Goal: Information Seeking & Learning: Learn about a topic

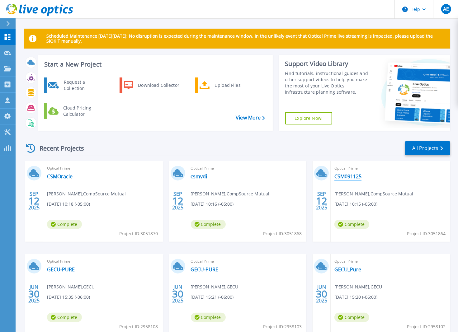
click at [344, 175] on link "CSM091125" at bounding box center [347, 176] width 27 height 6
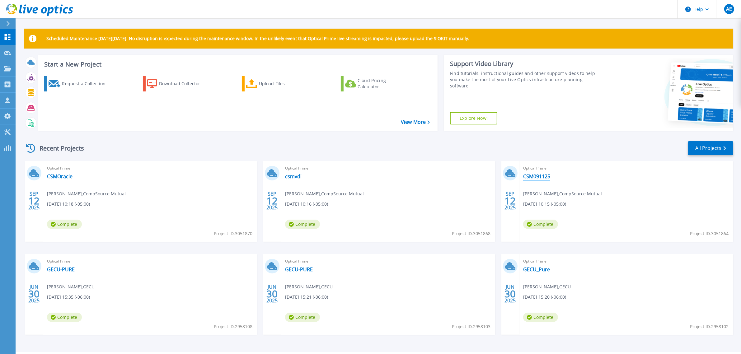
click at [539, 177] on link "CSM091125" at bounding box center [536, 176] width 27 height 6
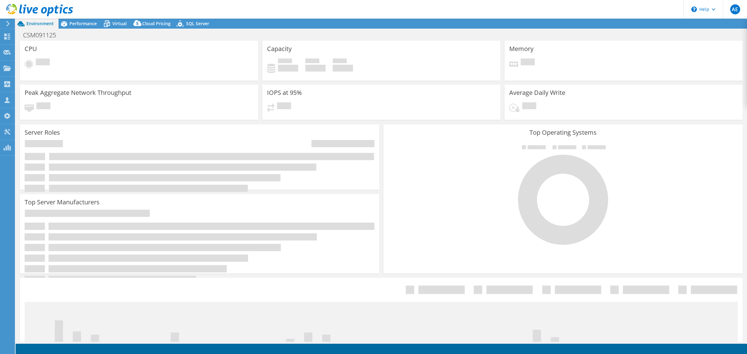
select select "USD"
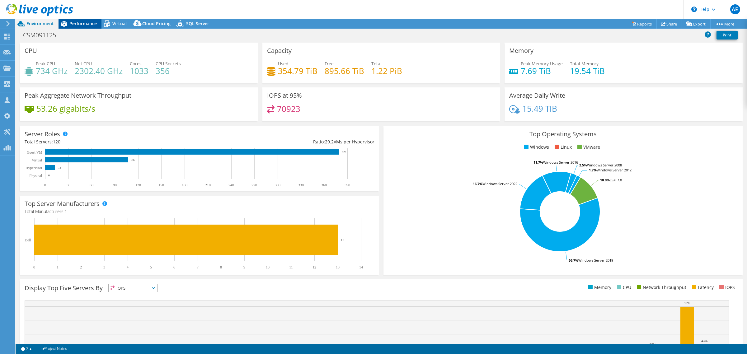
click at [91, 26] on div "Performance" at bounding box center [80, 24] width 43 height 10
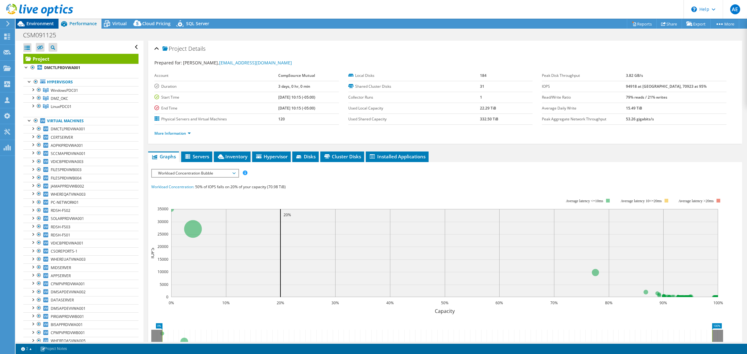
click at [34, 21] on span "Environment" at bounding box center [39, 24] width 27 height 6
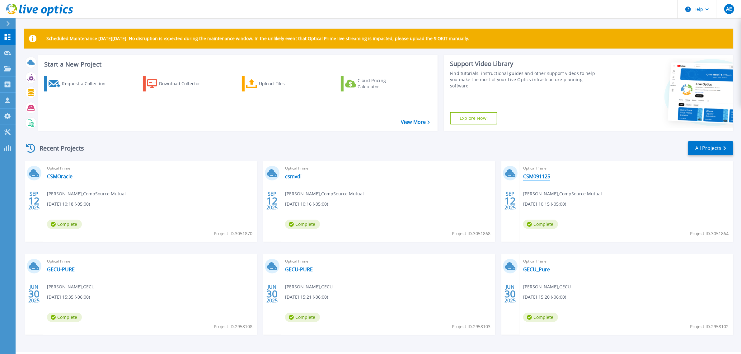
click at [536, 176] on link "CSM091125" at bounding box center [536, 176] width 27 height 6
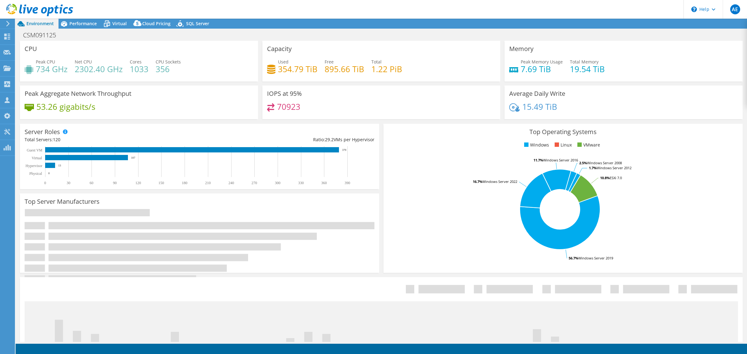
select select "USD"
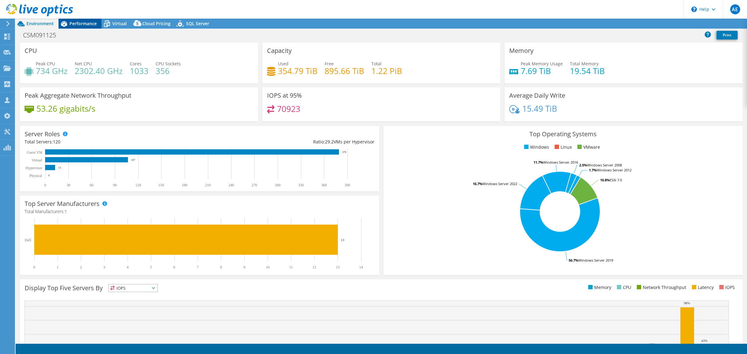
click at [84, 24] on span "Performance" at bounding box center [82, 24] width 27 height 6
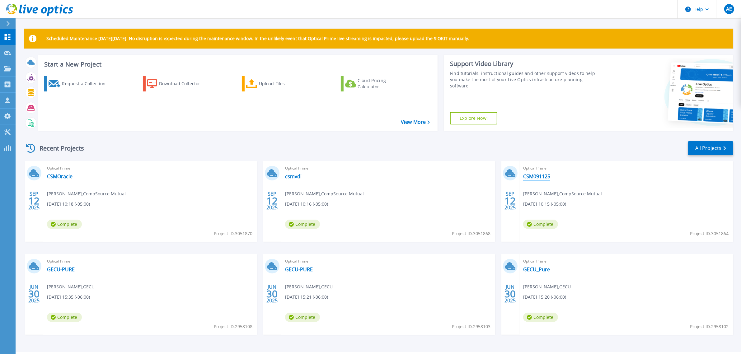
click at [531, 178] on link "CSM091125" at bounding box center [536, 176] width 27 height 6
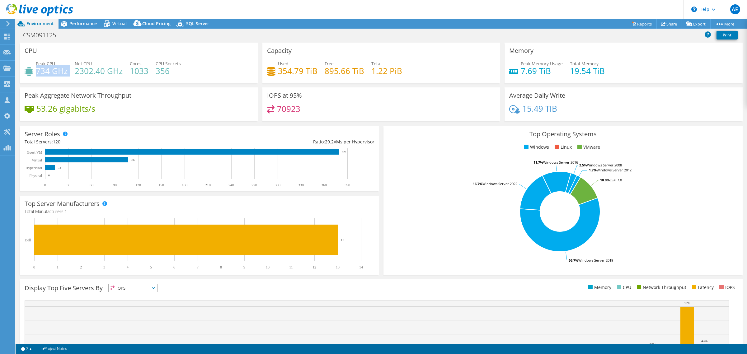
drag, startPoint x: 69, startPoint y: 73, endPoint x: 36, endPoint y: 73, distance: 33.6
click at [36, 73] on div "Peak CPU 734 GHz Net CPU 2302.40 GHz Cores 1033 CPU Sockets 356" at bounding box center [139, 70] width 229 height 20
drag, startPoint x: 551, startPoint y: 72, endPoint x: 514, endPoint y: 73, distance: 36.8
click at [514, 73] on div "Peak Memory Usage 7.69 TiB" at bounding box center [536, 67] width 54 height 14
click at [88, 27] on div "Performance" at bounding box center [80, 24] width 43 height 10
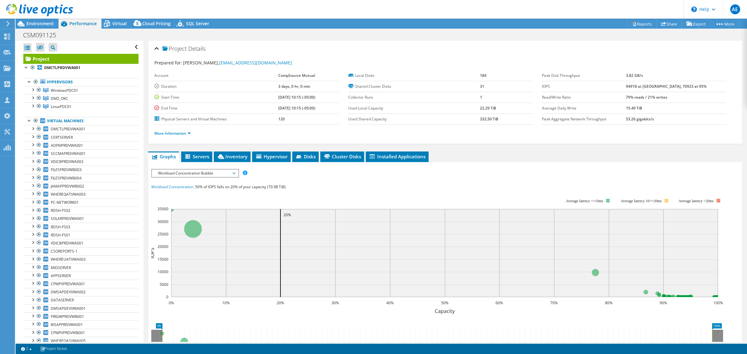
click at [230, 172] on span "Workload Concentration Bubble" at bounding box center [195, 173] width 80 height 7
click at [312, 176] on div "IOPS Disk Throughput IO Size Latency Queue Depth CPU Percentage Memory Page Fau…" at bounding box center [445, 173] width 588 height 8
click at [43, 22] on span "Environment" at bounding box center [39, 24] width 27 height 6
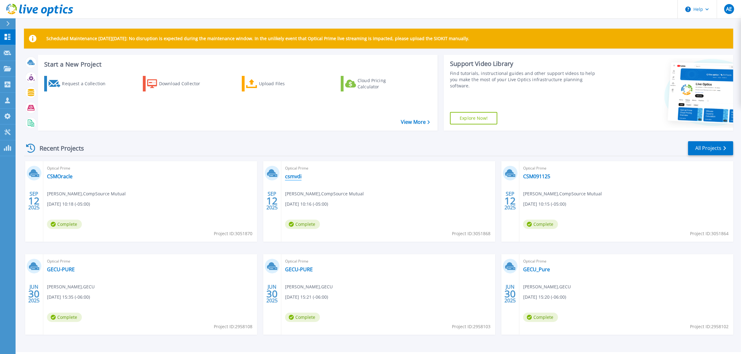
click at [296, 176] on link "csmvdi" at bounding box center [293, 176] width 16 height 6
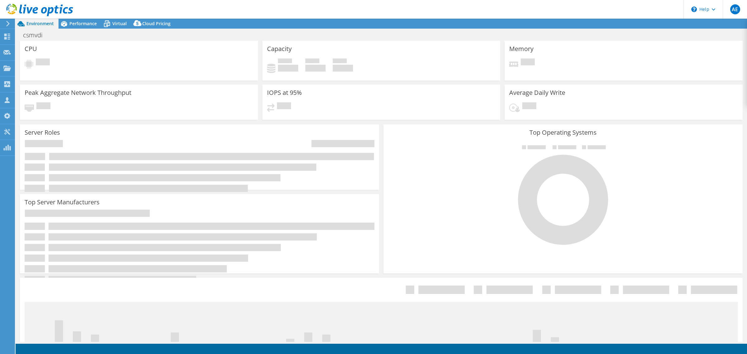
select select "USD"
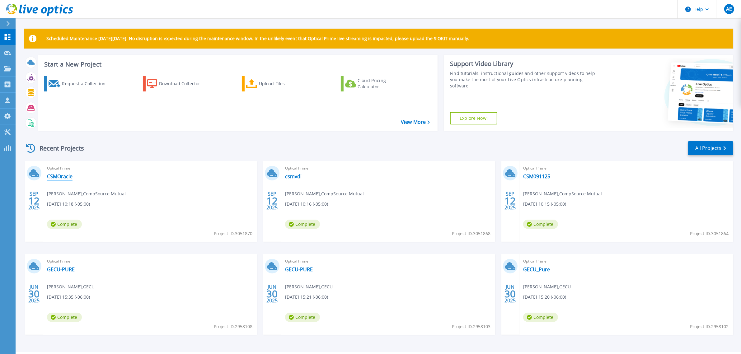
click at [60, 178] on link "CSMOracle" at bounding box center [60, 176] width 26 height 6
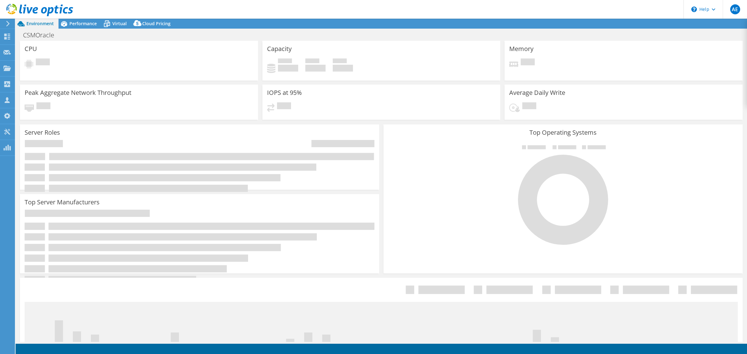
select select "USD"
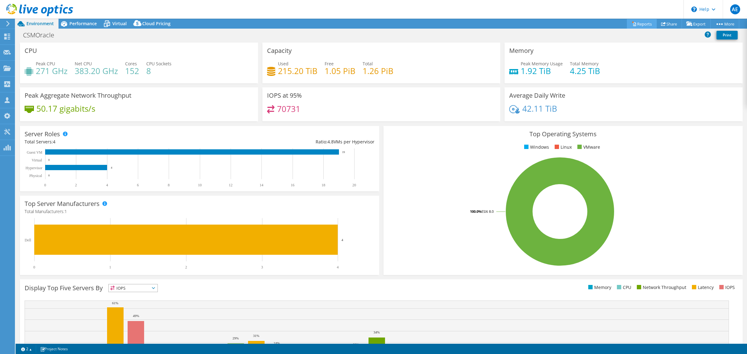
click at [633, 26] on icon at bounding box center [634, 24] width 3 height 4
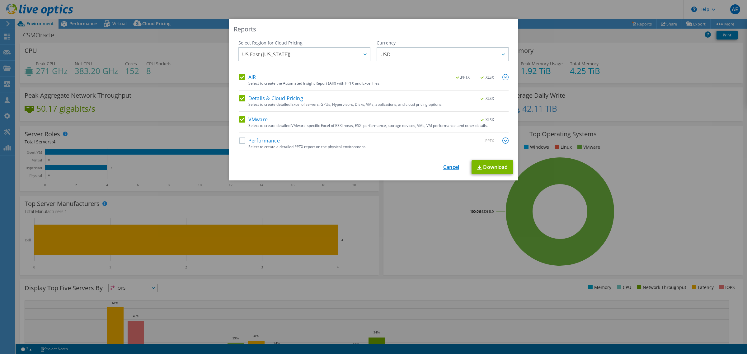
click at [447, 169] on link "Cancel" at bounding box center [451, 167] width 16 height 6
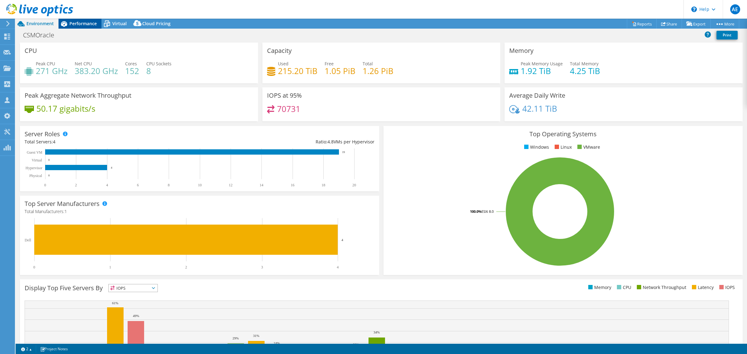
click at [83, 22] on span "Performance" at bounding box center [82, 24] width 27 height 6
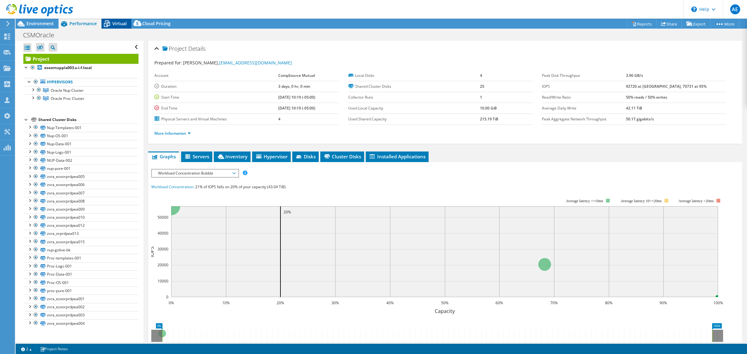
click at [117, 22] on span "Virtual" at bounding box center [119, 24] width 14 height 6
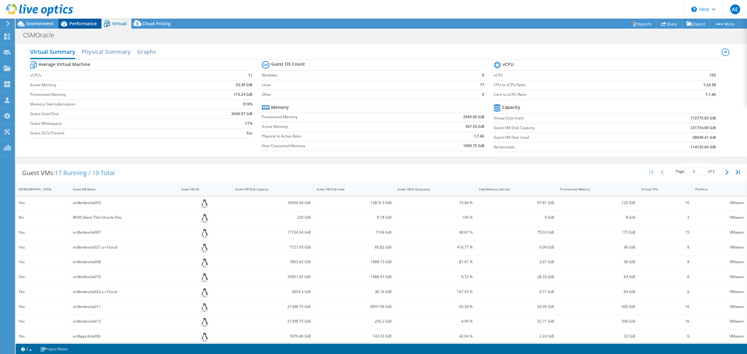
click at [85, 22] on span "Performance" at bounding box center [82, 24] width 27 height 6
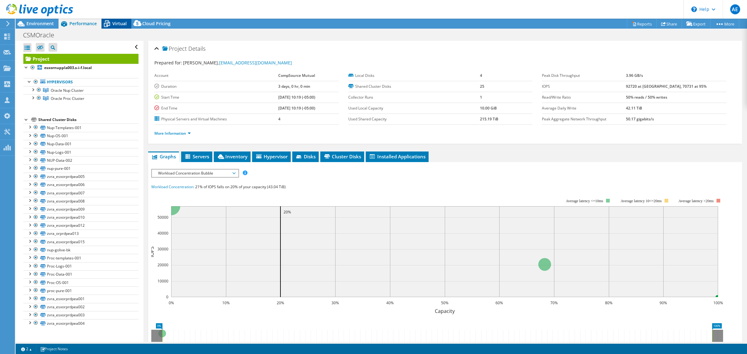
click at [122, 24] on span "Virtual" at bounding box center [119, 24] width 14 height 6
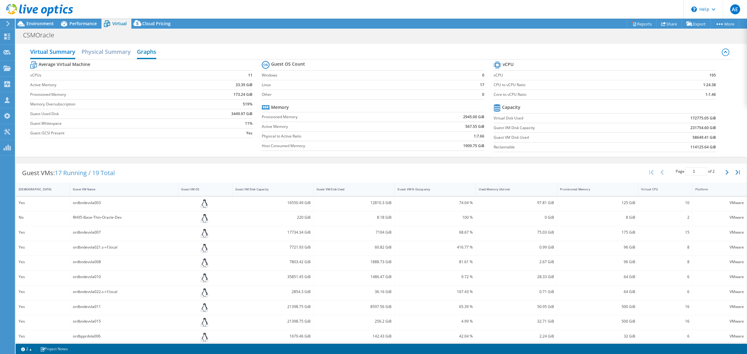
click at [147, 49] on h2 "Graphs" at bounding box center [146, 52] width 19 height 14
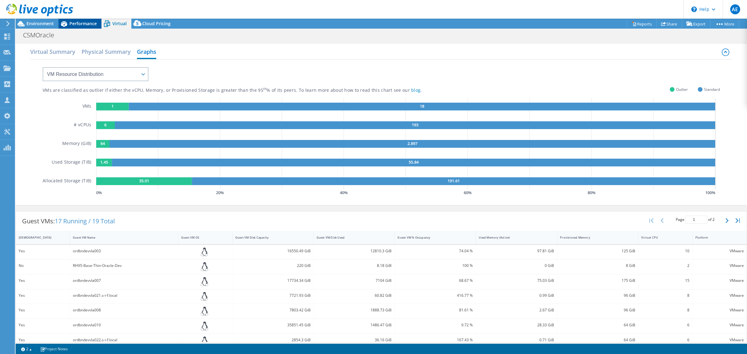
click at [77, 22] on span "Performance" at bounding box center [82, 24] width 27 height 6
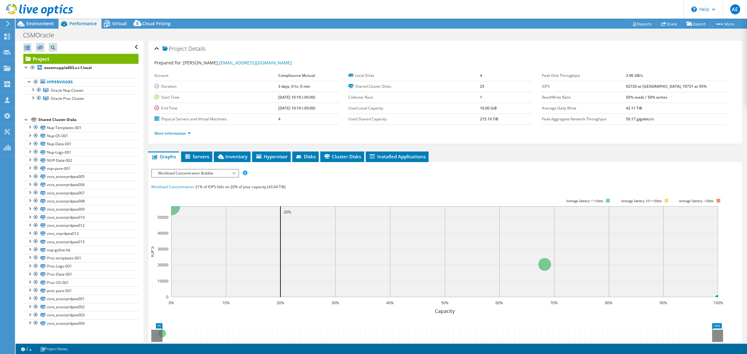
click at [234, 175] on span "Workload Concentration Bubble" at bounding box center [195, 173] width 80 height 7
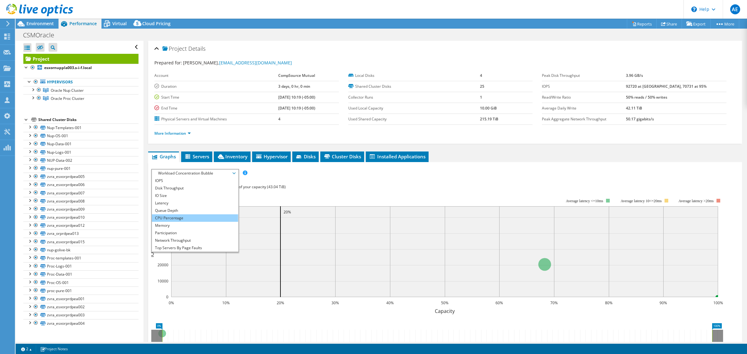
click at [190, 216] on li "CPU Percentage" at bounding box center [195, 217] width 86 height 7
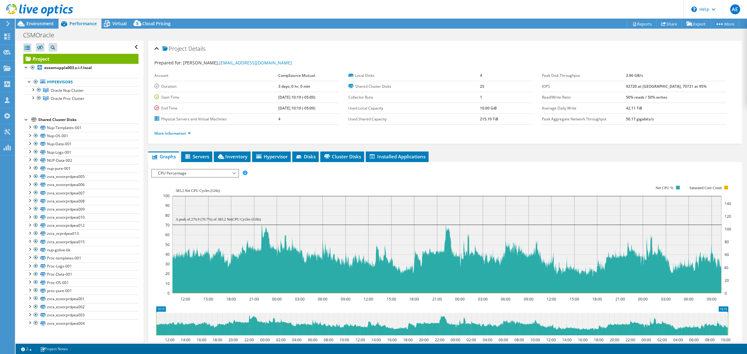
click at [234, 171] on span "CPU Percentage" at bounding box center [195, 173] width 80 height 7
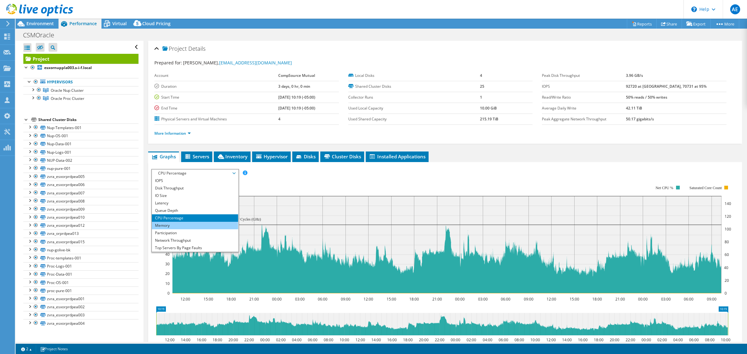
click at [175, 222] on li "Memory" at bounding box center [195, 225] width 86 height 7
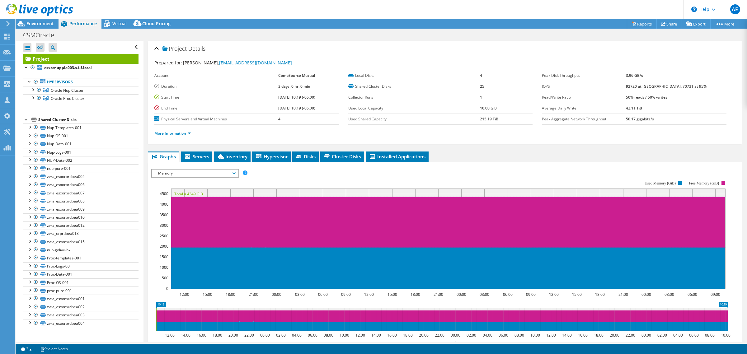
click at [233, 172] on span "Memory" at bounding box center [195, 173] width 80 height 7
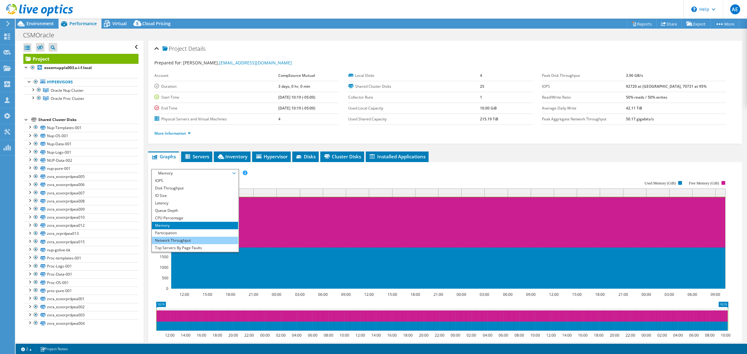
scroll to position [22, 0]
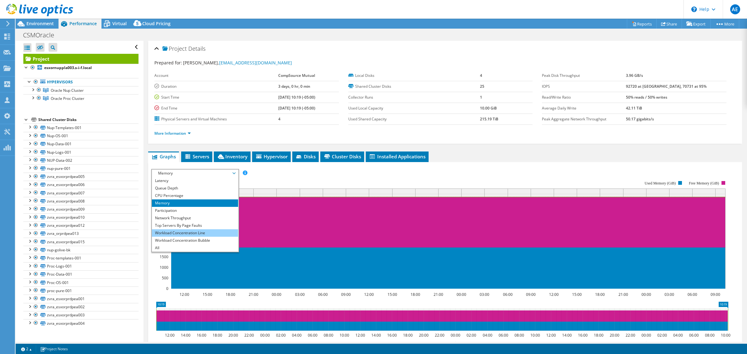
click at [185, 233] on li "Workload Concentration Line" at bounding box center [195, 232] width 86 height 7
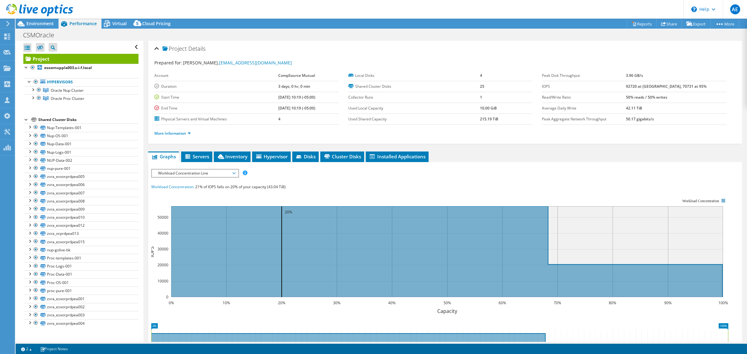
click at [231, 173] on span "Workload Concentration Line" at bounding box center [195, 173] width 80 height 7
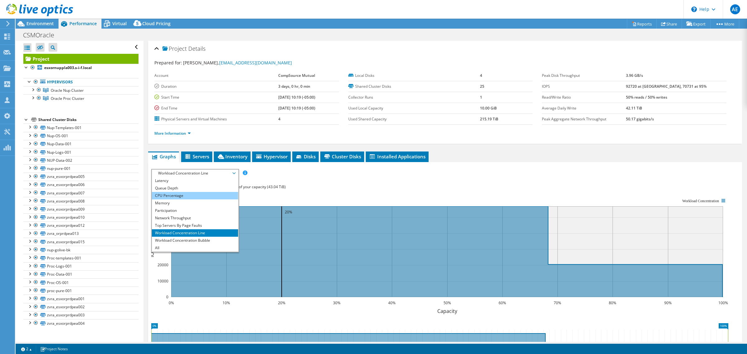
scroll to position [0, 0]
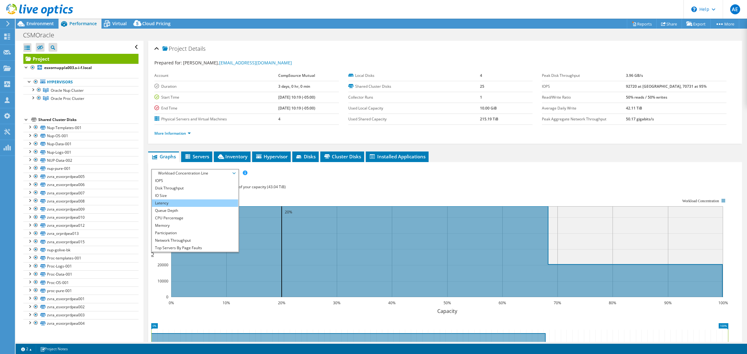
click at [186, 201] on li "Latency" at bounding box center [195, 203] width 86 height 7
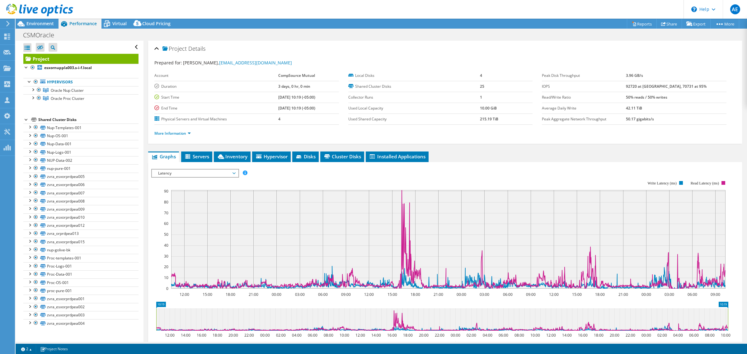
click at [234, 175] on span "Latency" at bounding box center [195, 173] width 80 height 7
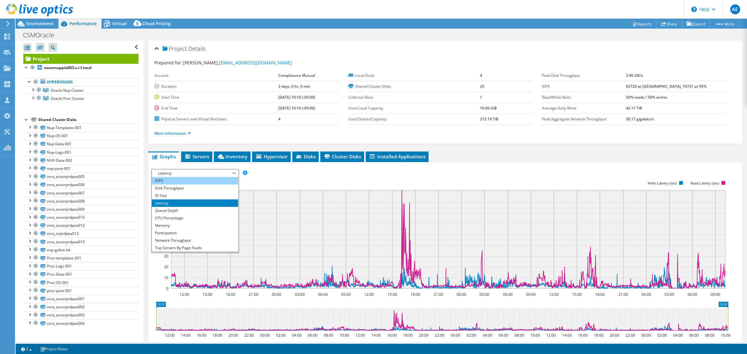
click at [180, 181] on li "IOPS" at bounding box center [195, 180] width 86 height 7
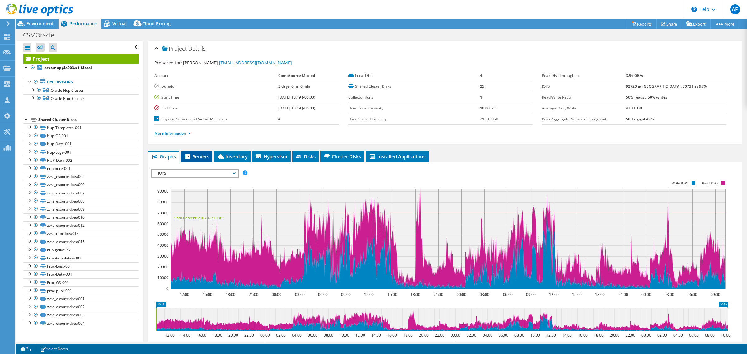
click at [195, 159] on span "Servers" at bounding box center [196, 156] width 25 height 6
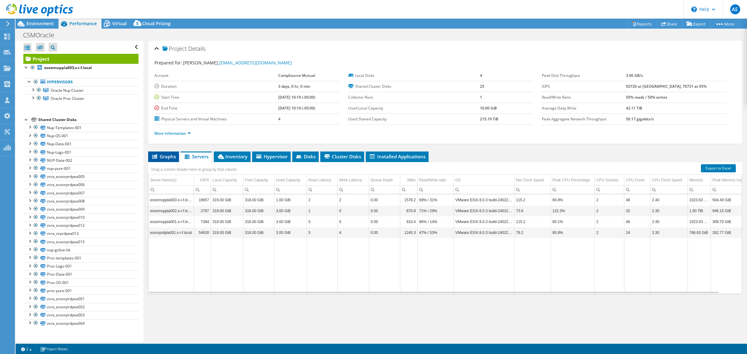
click at [167, 158] on span "Graphs" at bounding box center [163, 156] width 25 height 6
